Goal: Task Accomplishment & Management: Manage account settings

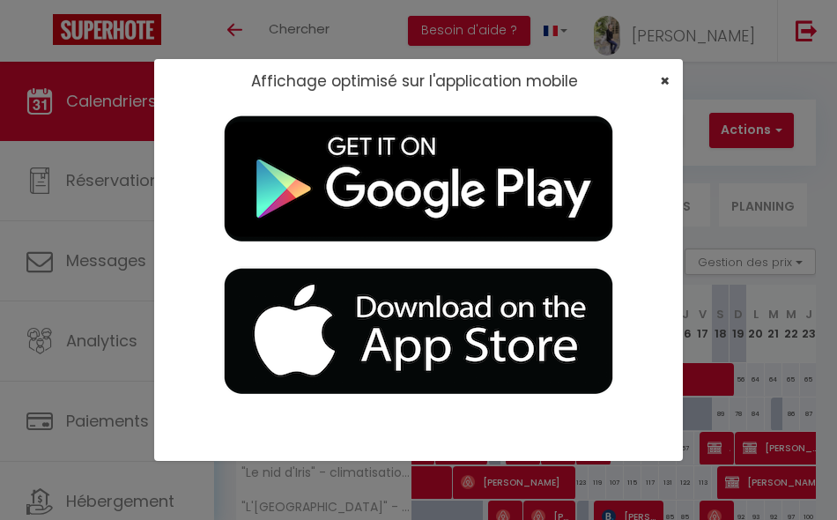
click at [666, 78] on span "×" at bounding box center [665, 81] width 10 height 22
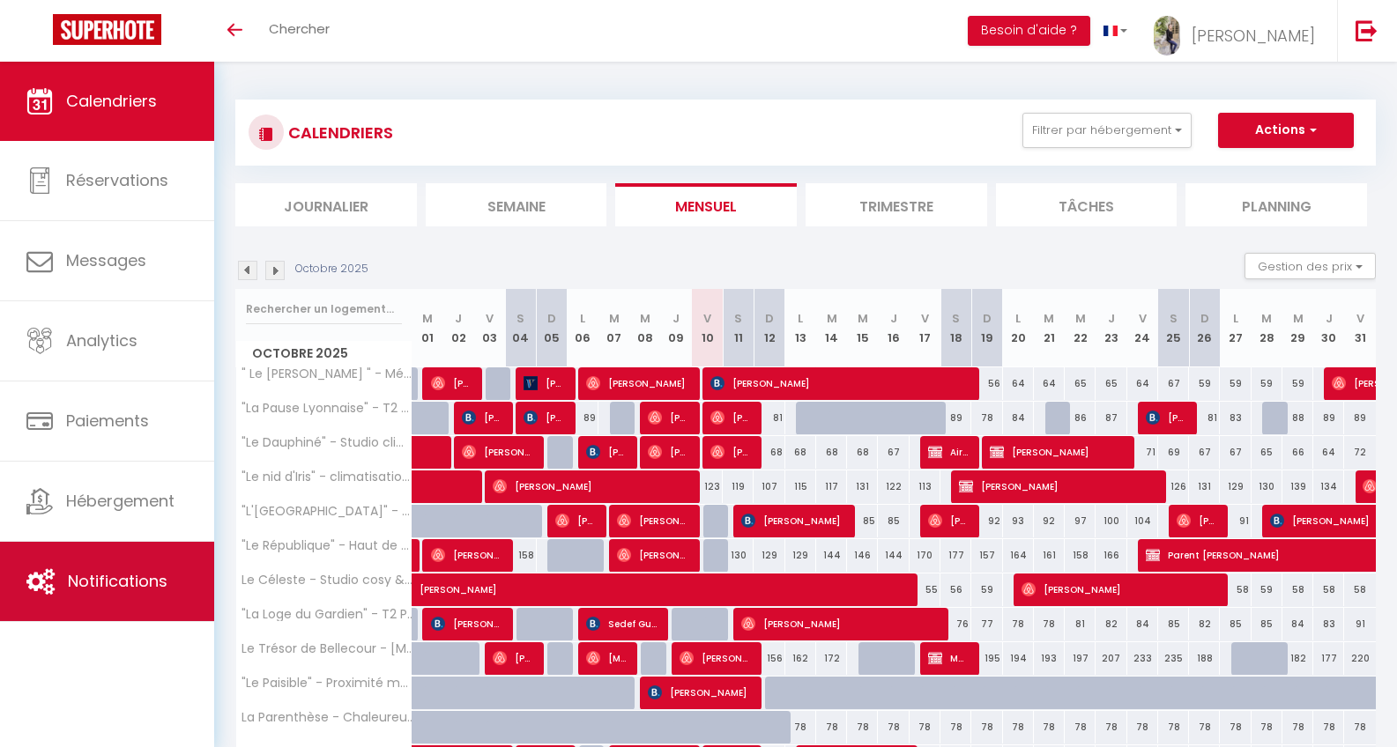
click at [132, 519] on span "Notifications" at bounding box center [118, 581] width 100 height 22
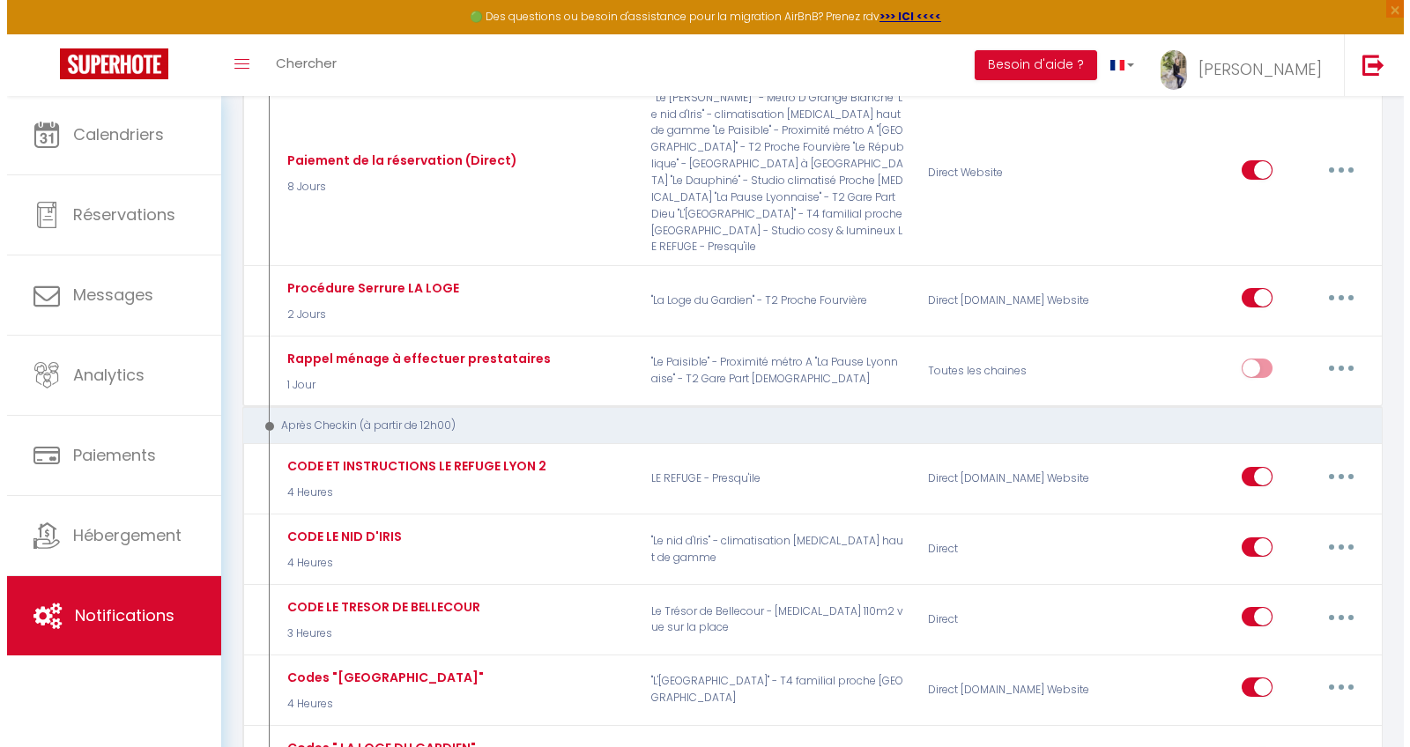
scroll to position [2011, 0]
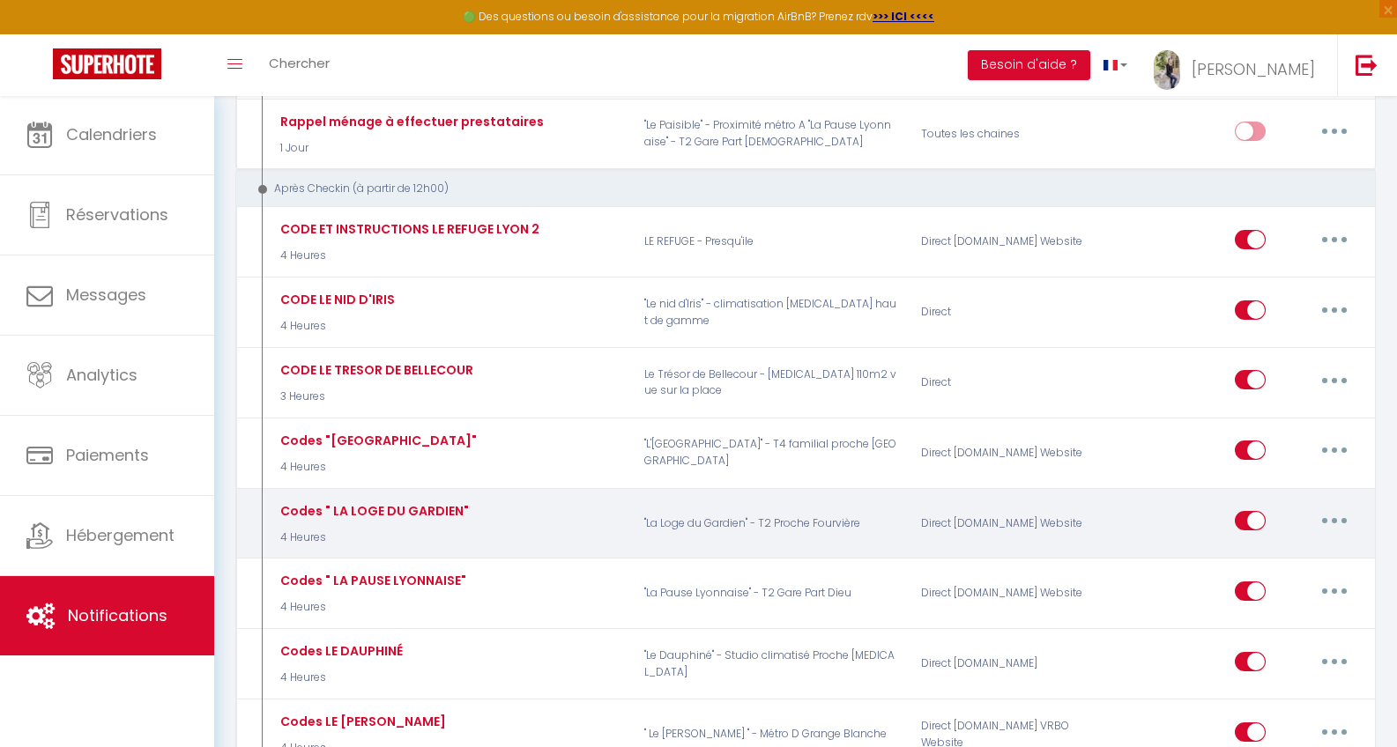
click at [836, 507] on button "button" at bounding box center [1333, 521] width 49 height 28
click at [836, 519] on link "Editer" at bounding box center [1288, 561] width 130 height 30
type input "Codes " LA LOGE DU GARDIEN""
select select "3"
select select "4 Heures"
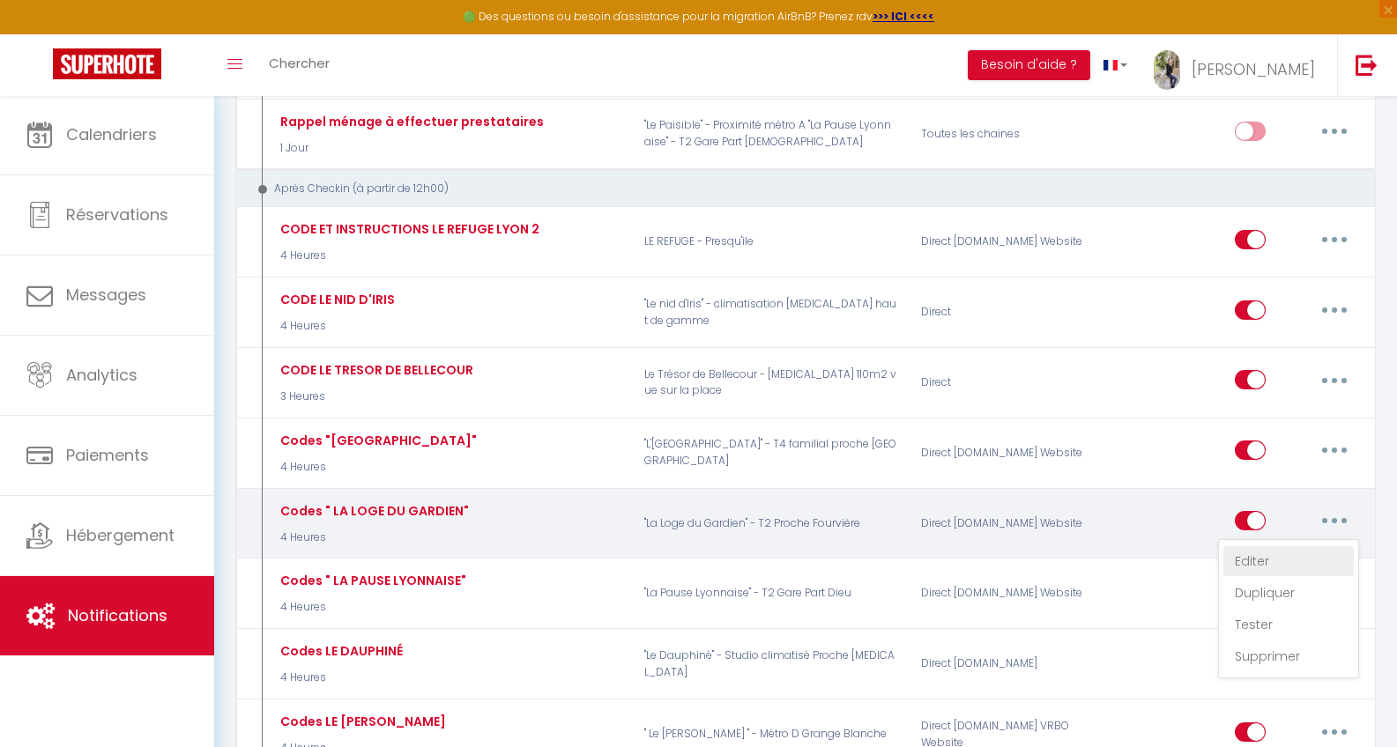
select select "if_deposit_is_paid"
checkbox input "true"
checkbox input "false"
radio input "true"
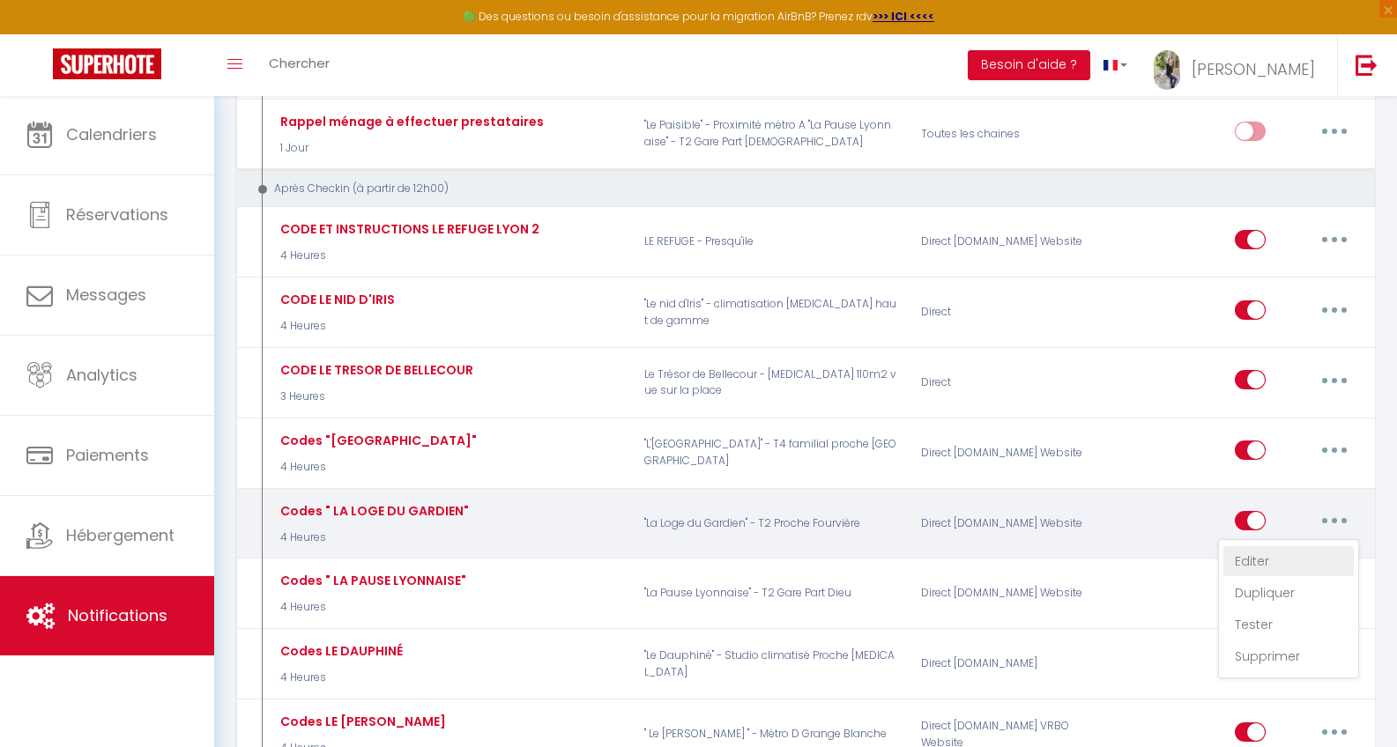
type input "Codes et Instructions [RENTAL:NAME]"
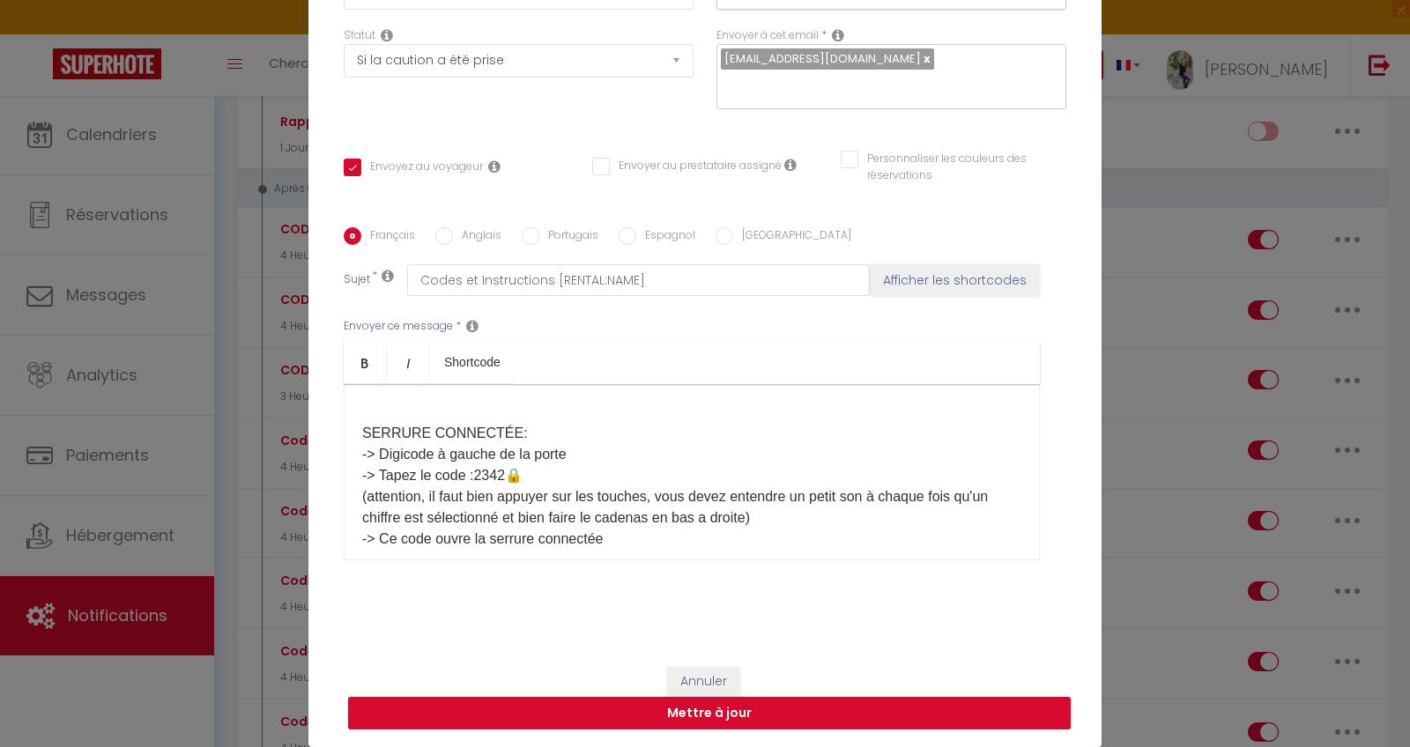
scroll to position [186, 0]
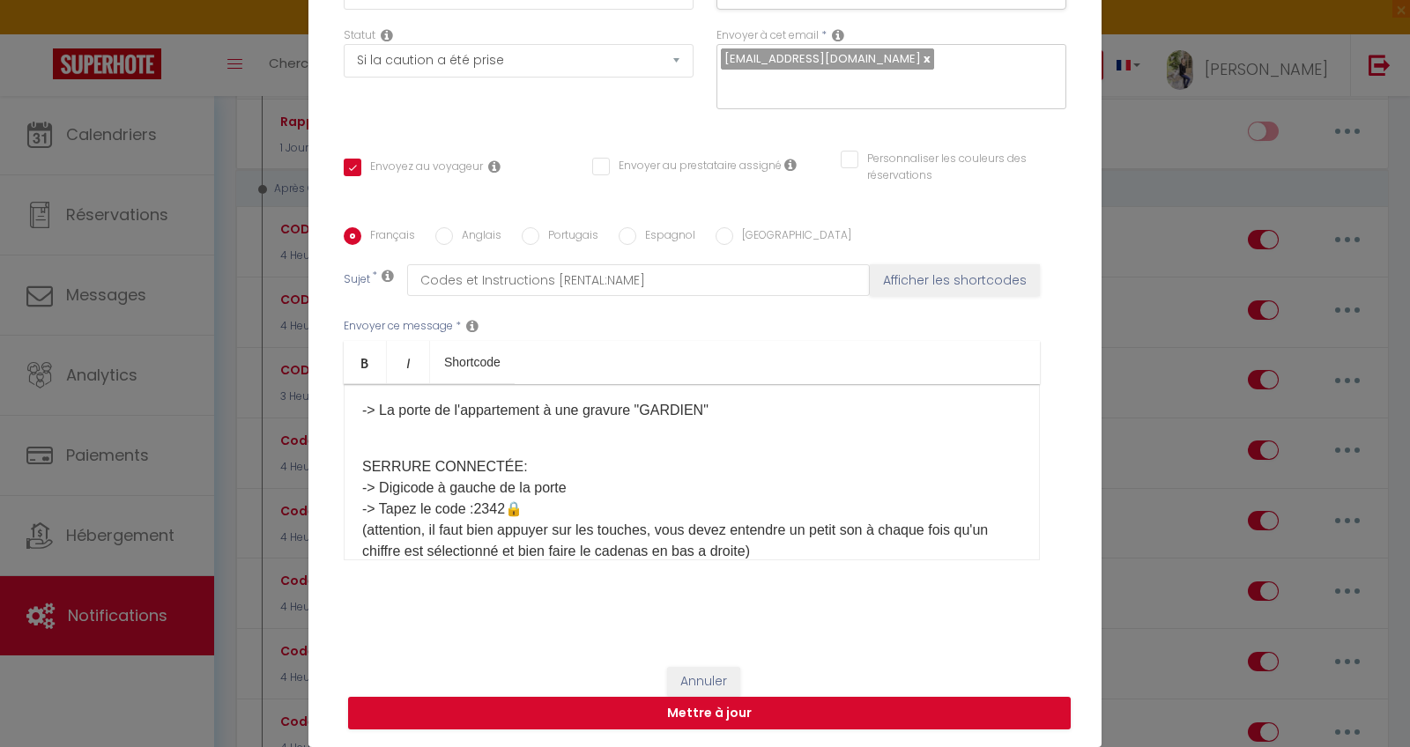
click at [708, 519] on button "Annuler" at bounding box center [703, 682] width 73 height 30
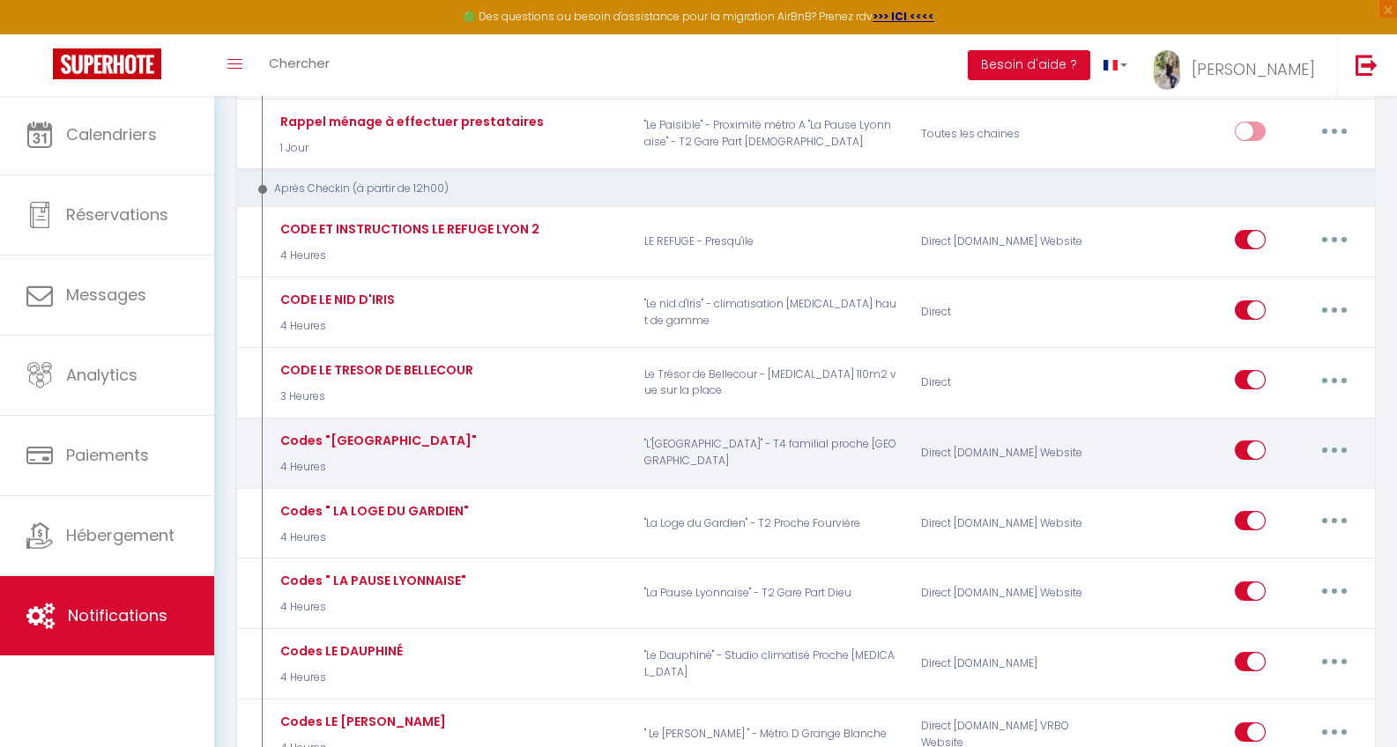
click at [836, 436] on button "button" at bounding box center [1333, 450] width 49 height 28
click at [836, 476] on link "Editer" at bounding box center [1288, 491] width 130 height 30
type input "Codes "[GEOGRAPHIC_DATA]""
checkbox input "true"
checkbox input "false"
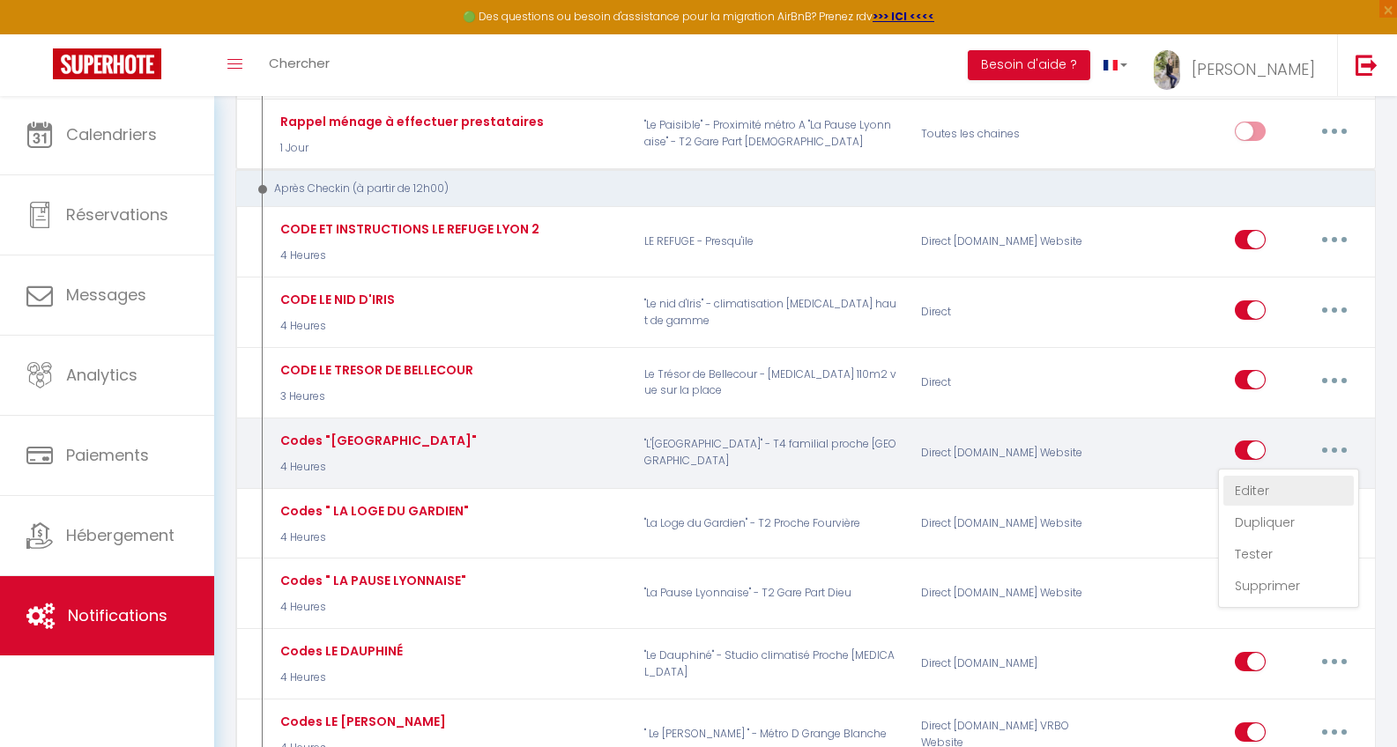
checkbox input "false"
type input "Codes et instructions [RENTAL:NAME]"
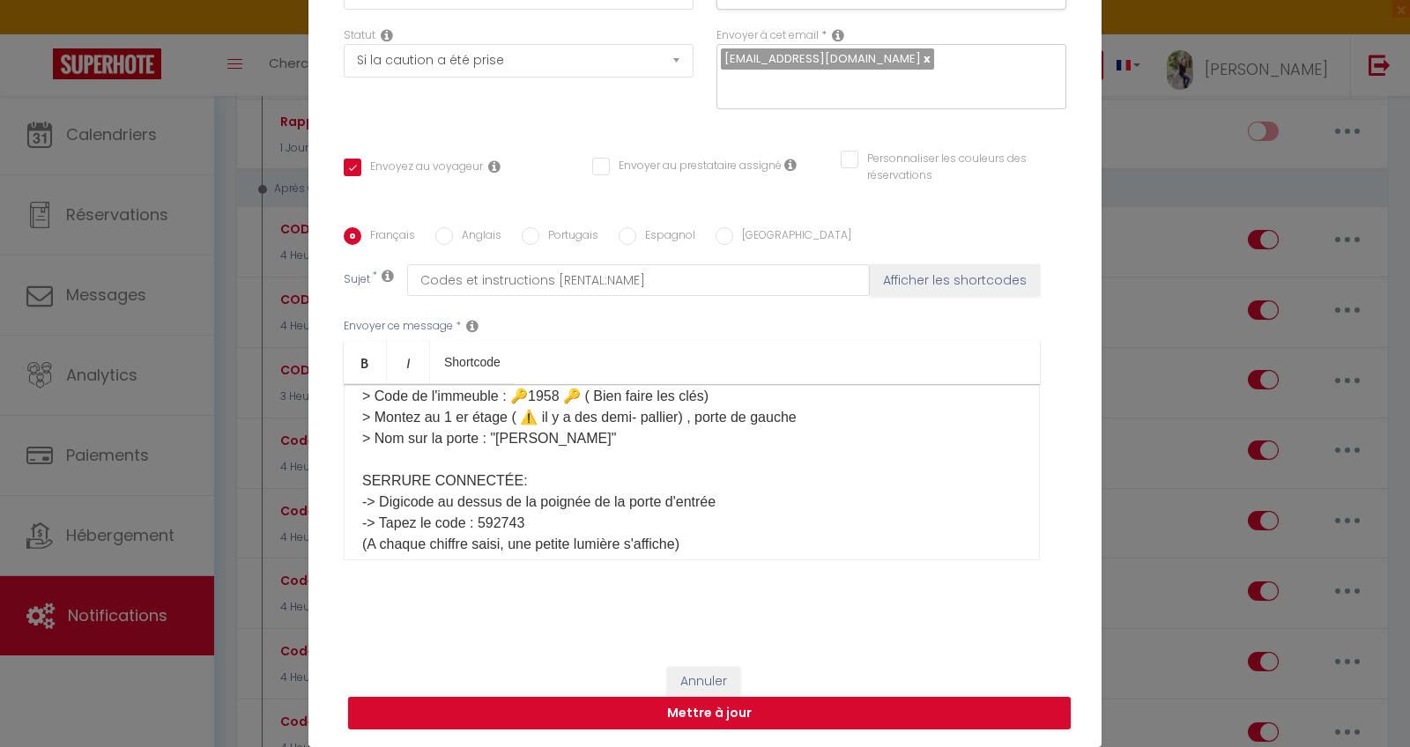
scroll to position [243, 0]
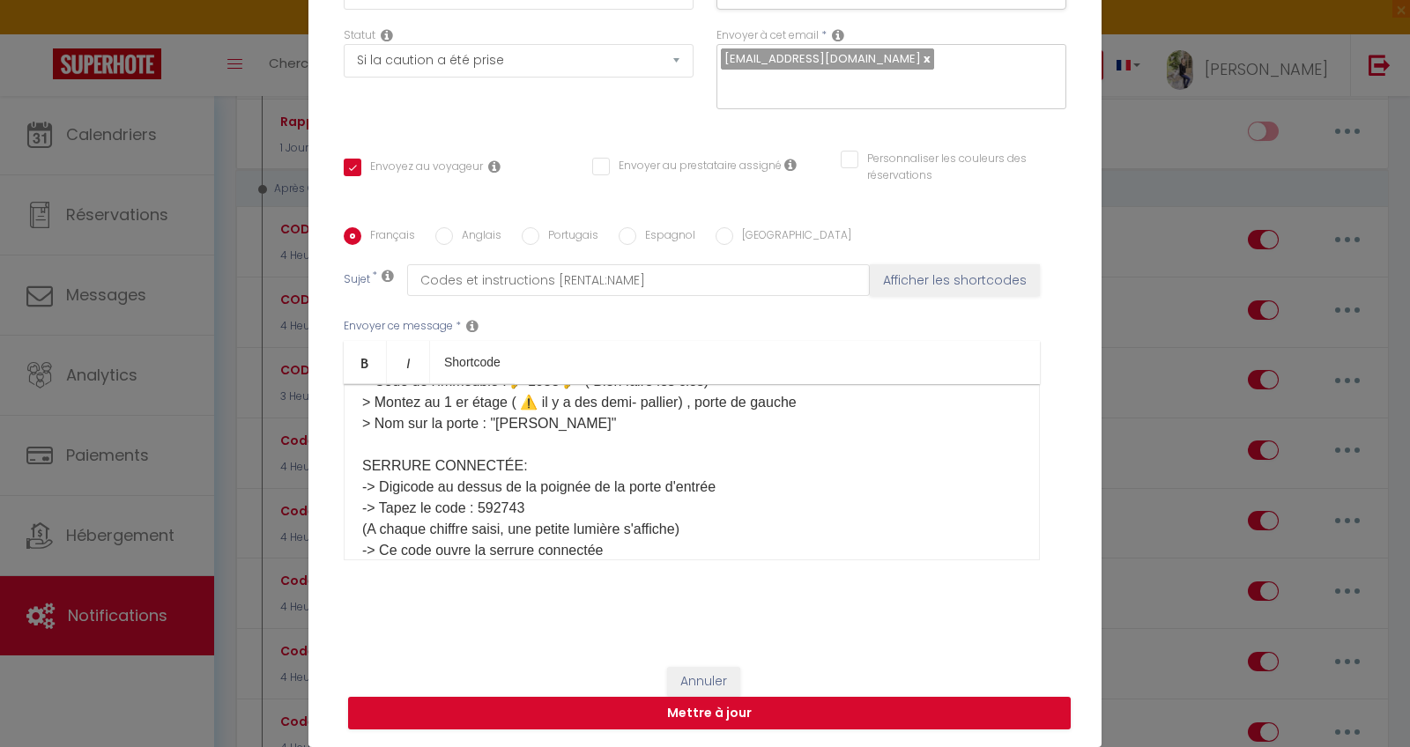
click at [537, 510] on p "Bonjour [GUEST:FIRST_NAME]​, Vous pouvez accéder à l'appartement, voici les ins…" at bounding box center [691, 582] width 659 height 846
click at [521, 503] on p "Bonjour [GUEST:FIRST_NAME]​, Vous pouvez accéder à l'appartement, voici les ins…" at bounding box center [691, 582] width 659 height 846
click at [770, 519] on button "Mettre à jour" at bounding box center [709, 713] width 723 height 33
checkbox input "true"
checkbox input "false"
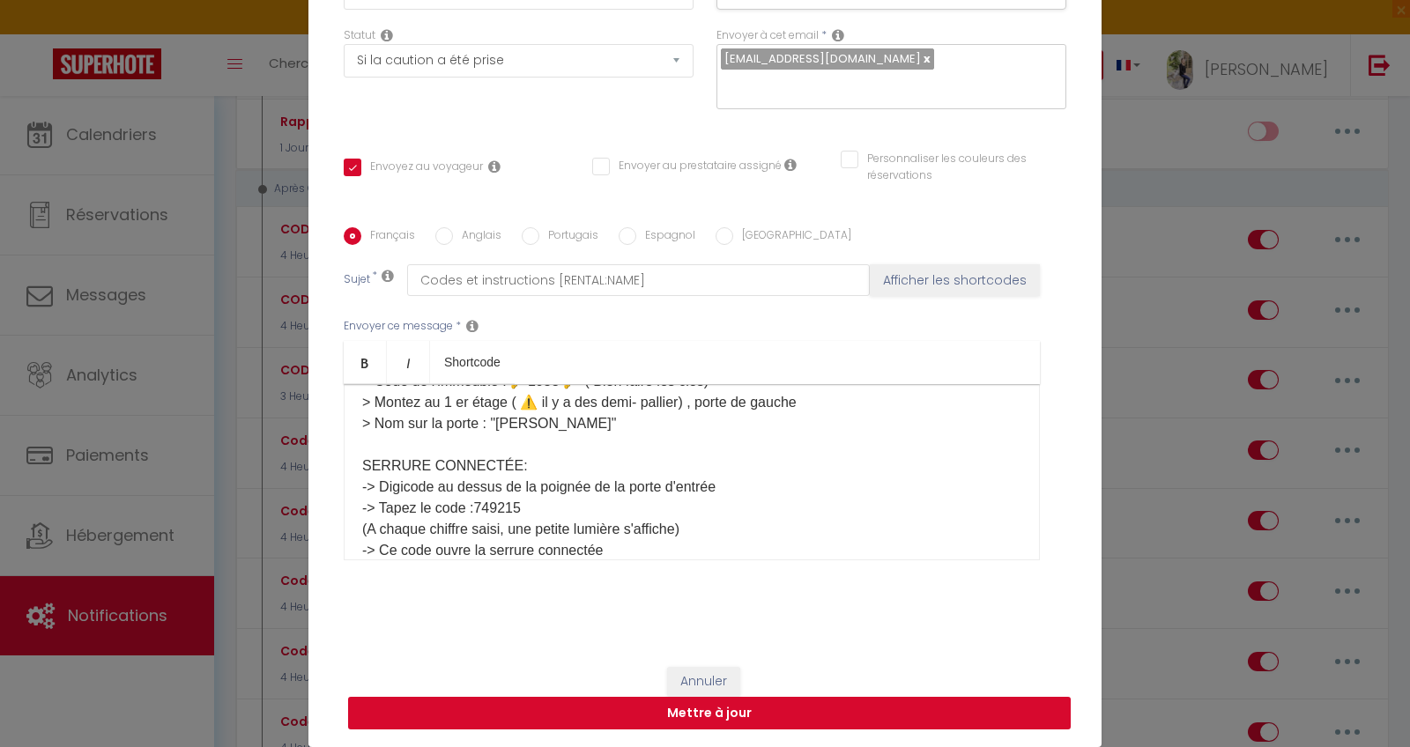
checkbox input "false"
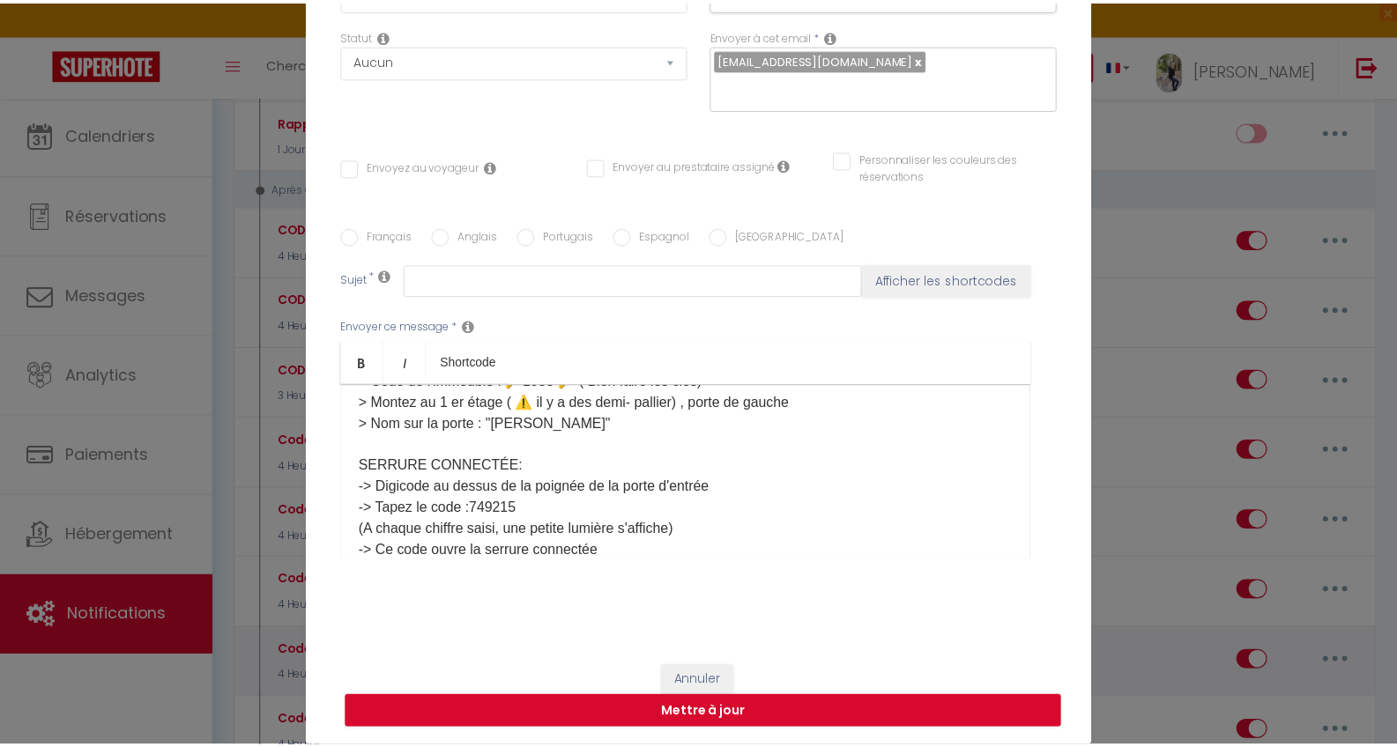
scroll to position [0, 0]
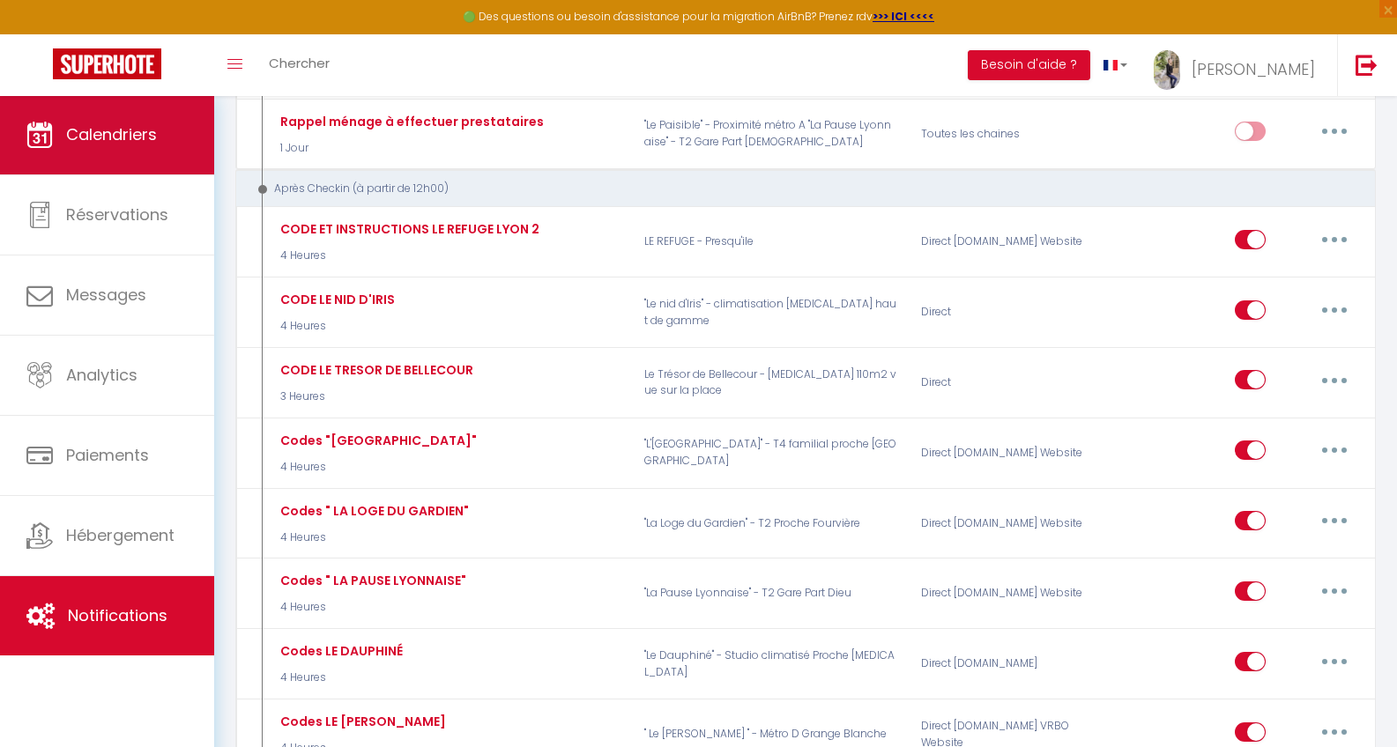
click at [122, 134] on span "Calendriers" at bounding box center [111, 134] width 91 height 22
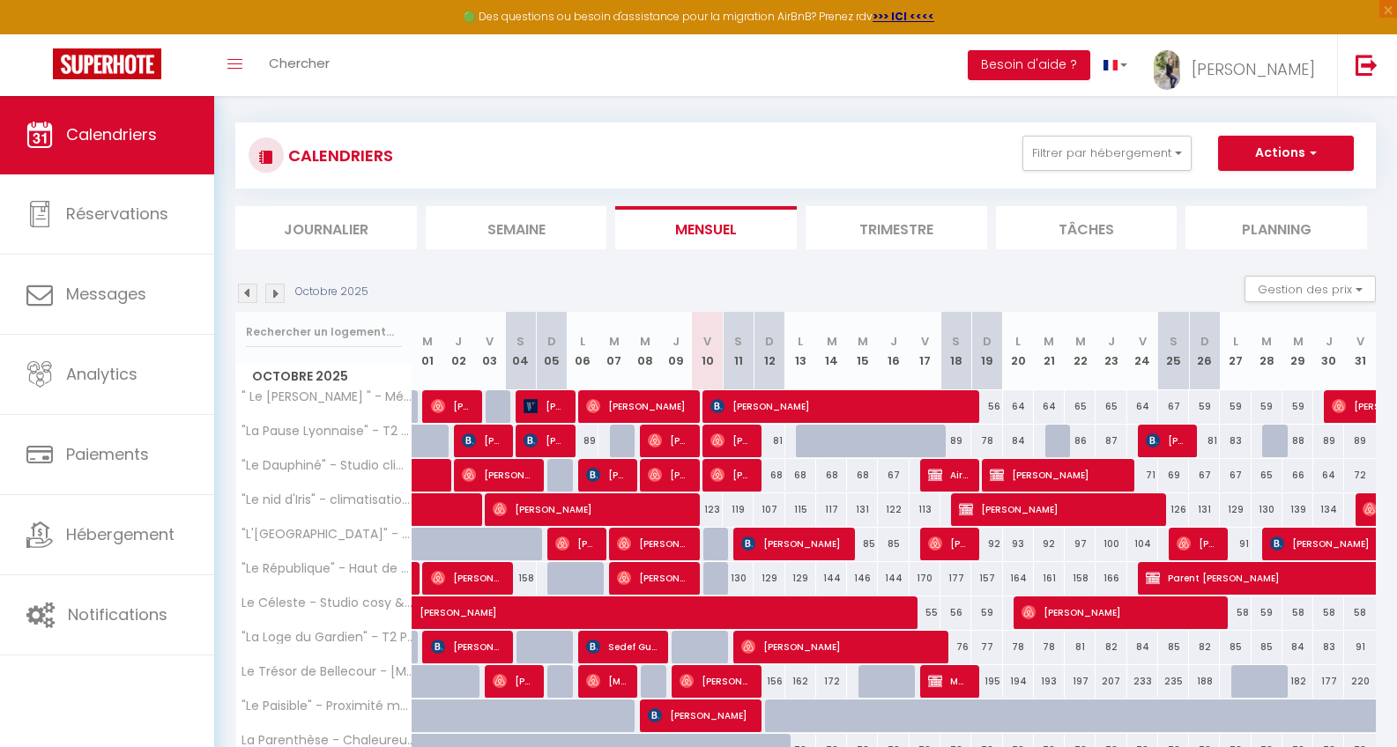
scroll to position [12, 0]
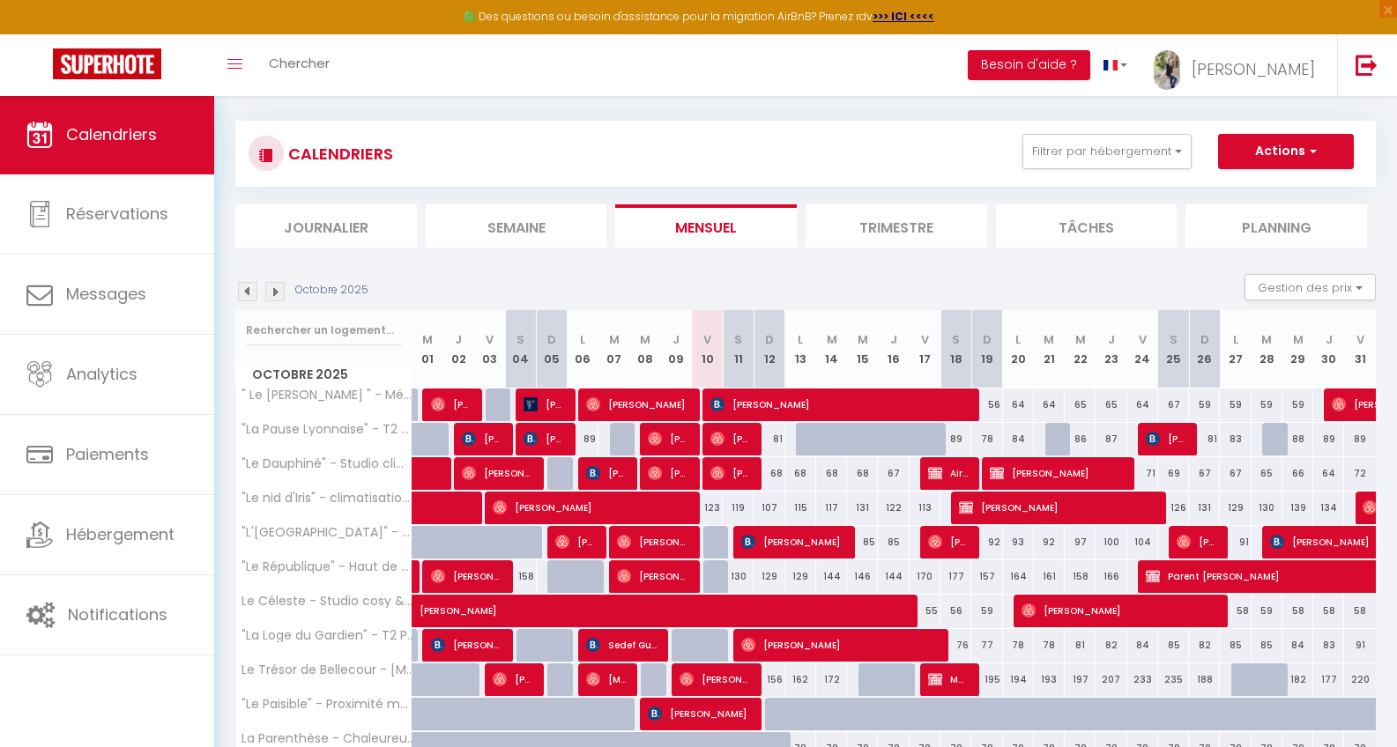
click at [834, 519] on span "[PERSON_NAME]" at bounding box center [839, 644] width 196 height 33
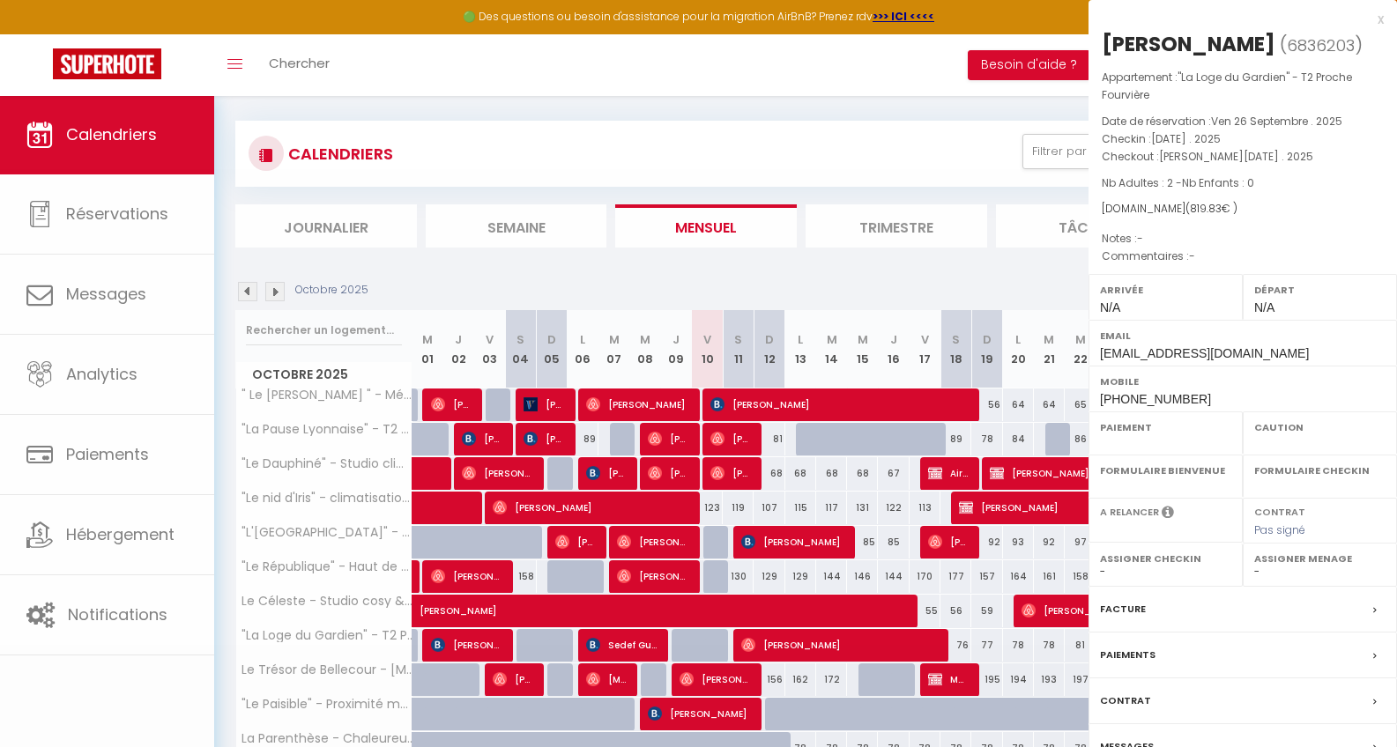
select select "OK"
select select "0"
select select "1"
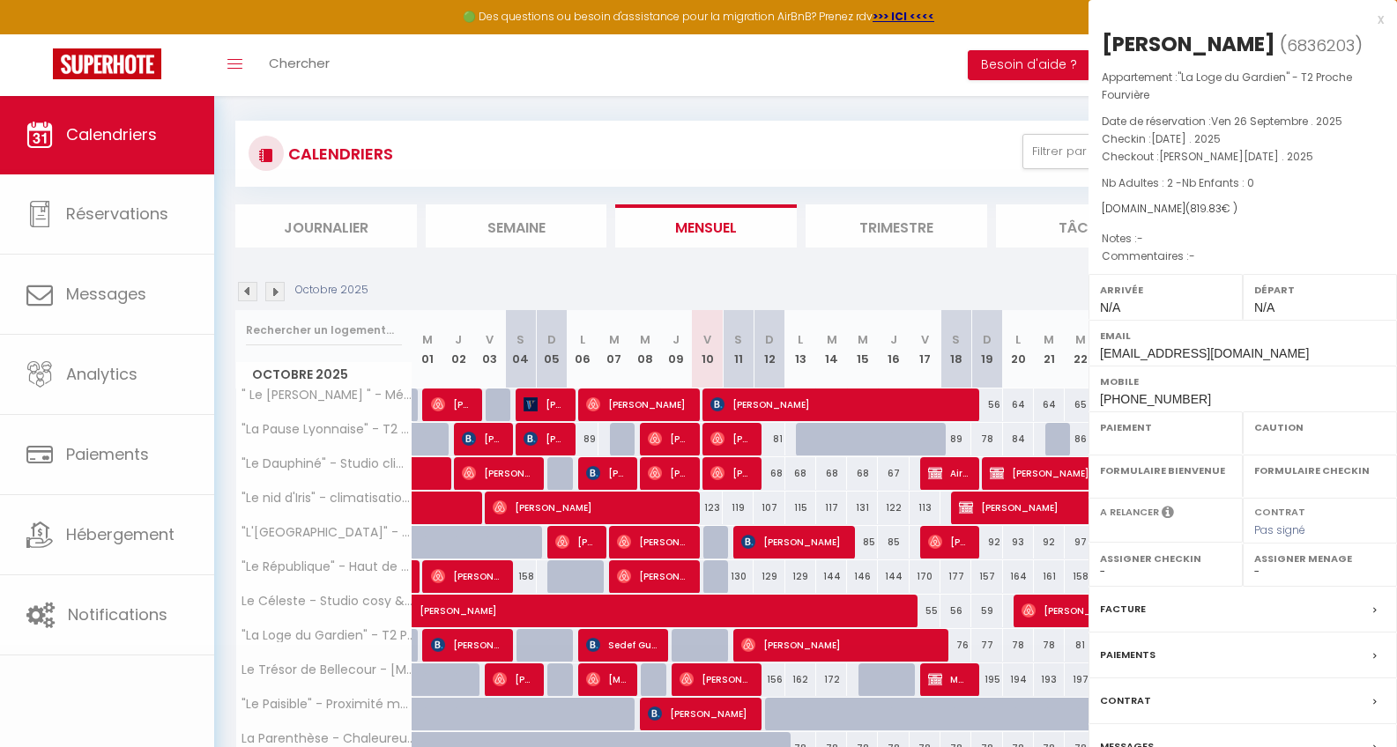
select select
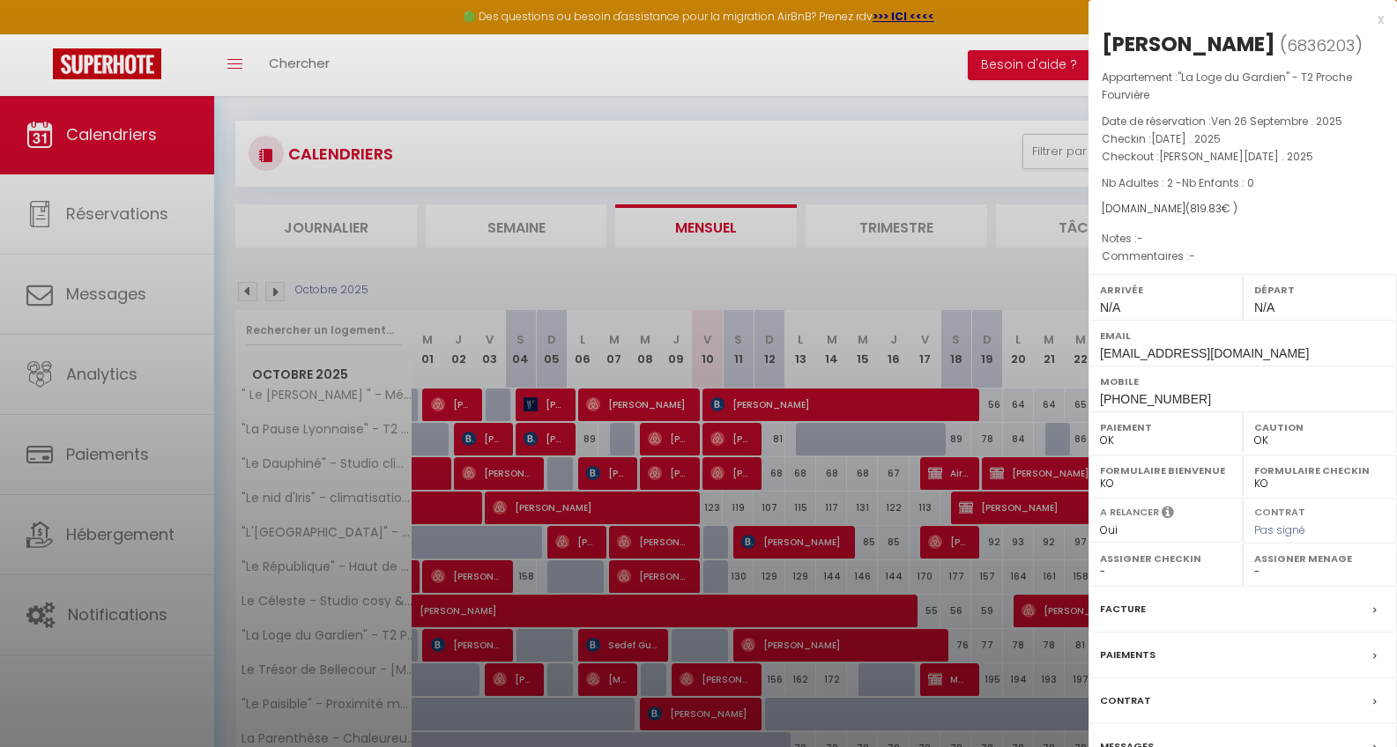
select select
